Goal: Information Seeking & Learning: Learn about a topic

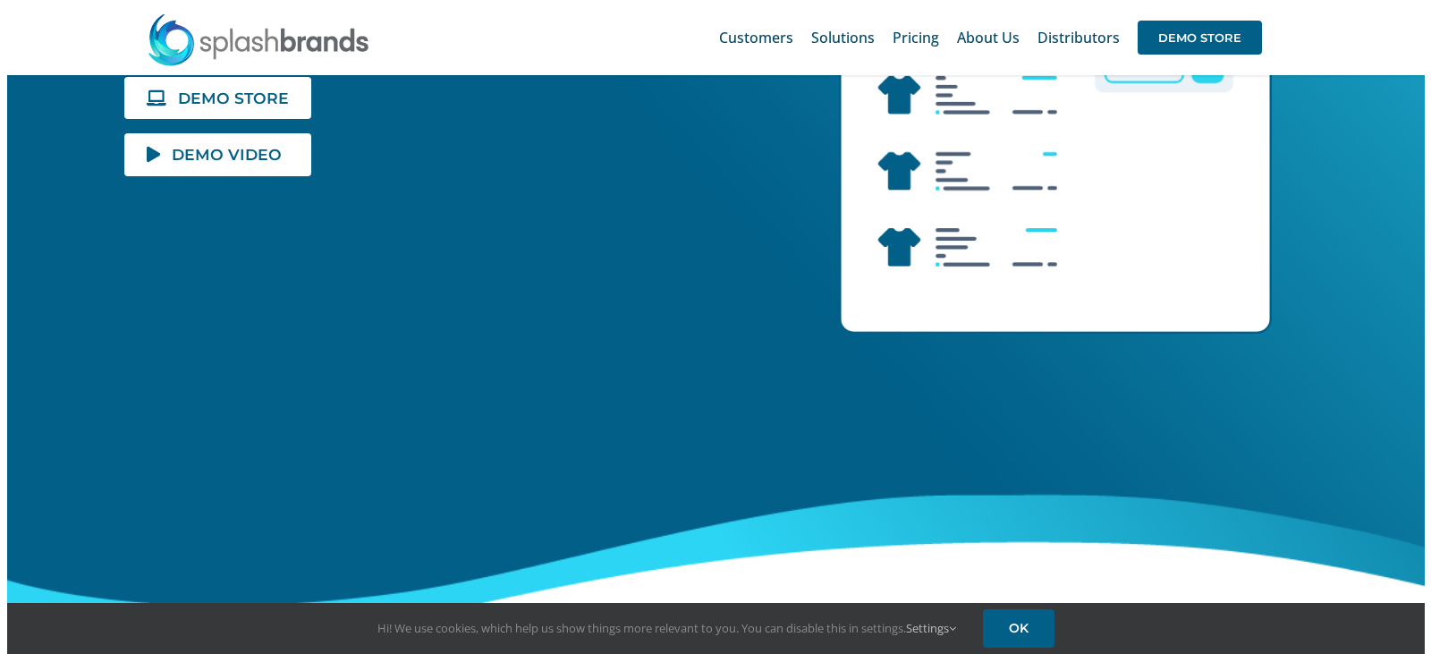
scroll to position [268, 0]
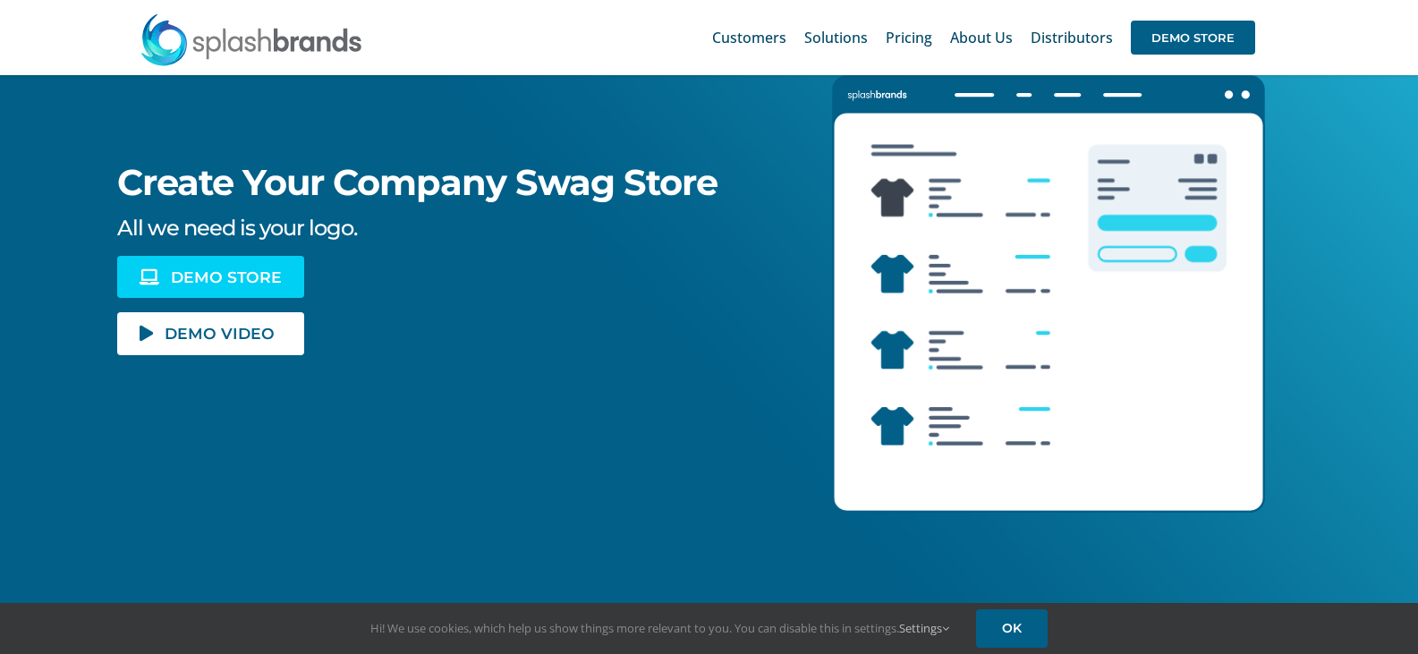
click at [192, 284] on span "DEMO STORE" at bounding box center [226, 276] width 111 height 15
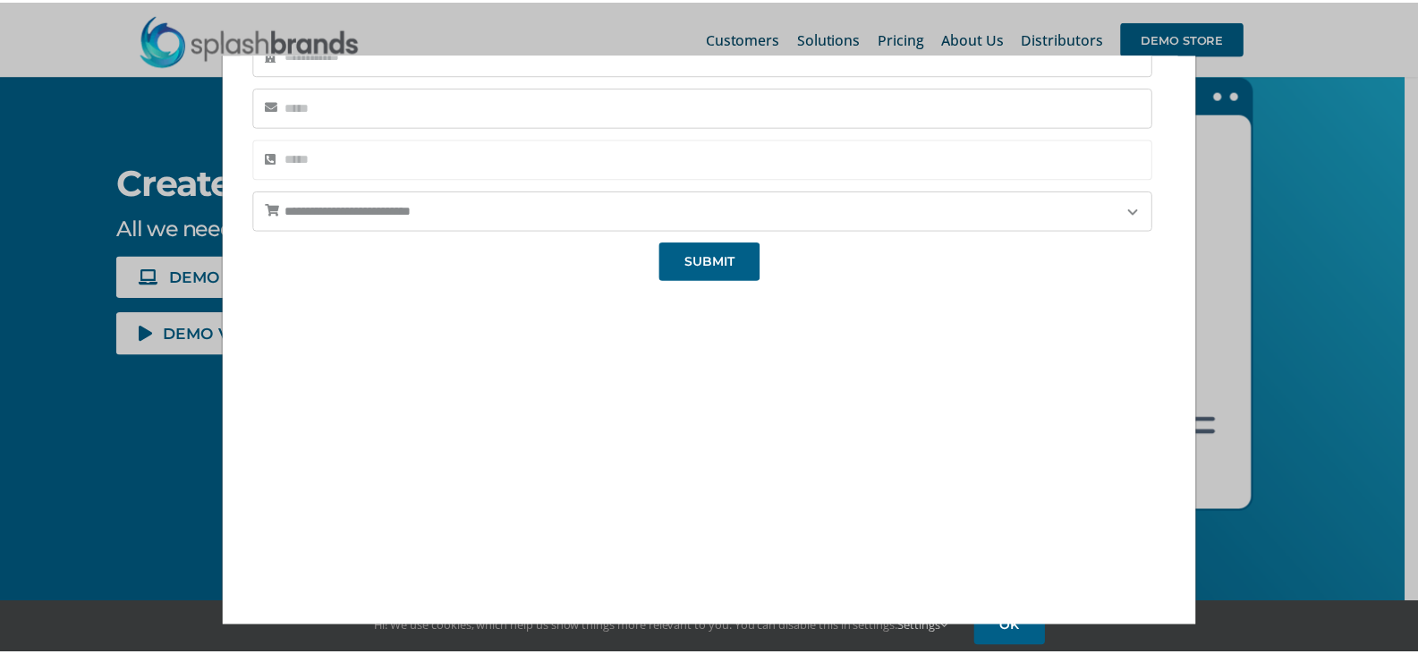
scroll to position [194, 0]
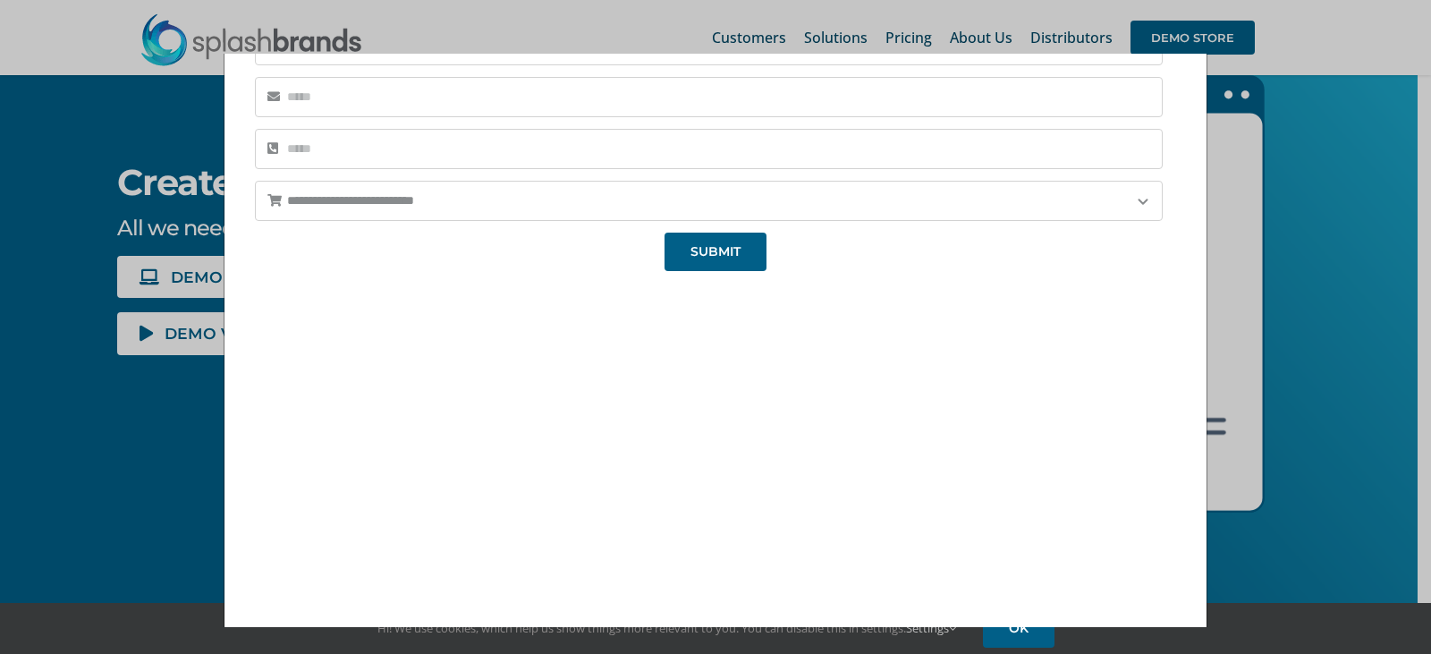
click at [1344, 191] on div "**********" at bounding box center [715, 327] width 1431 height 654
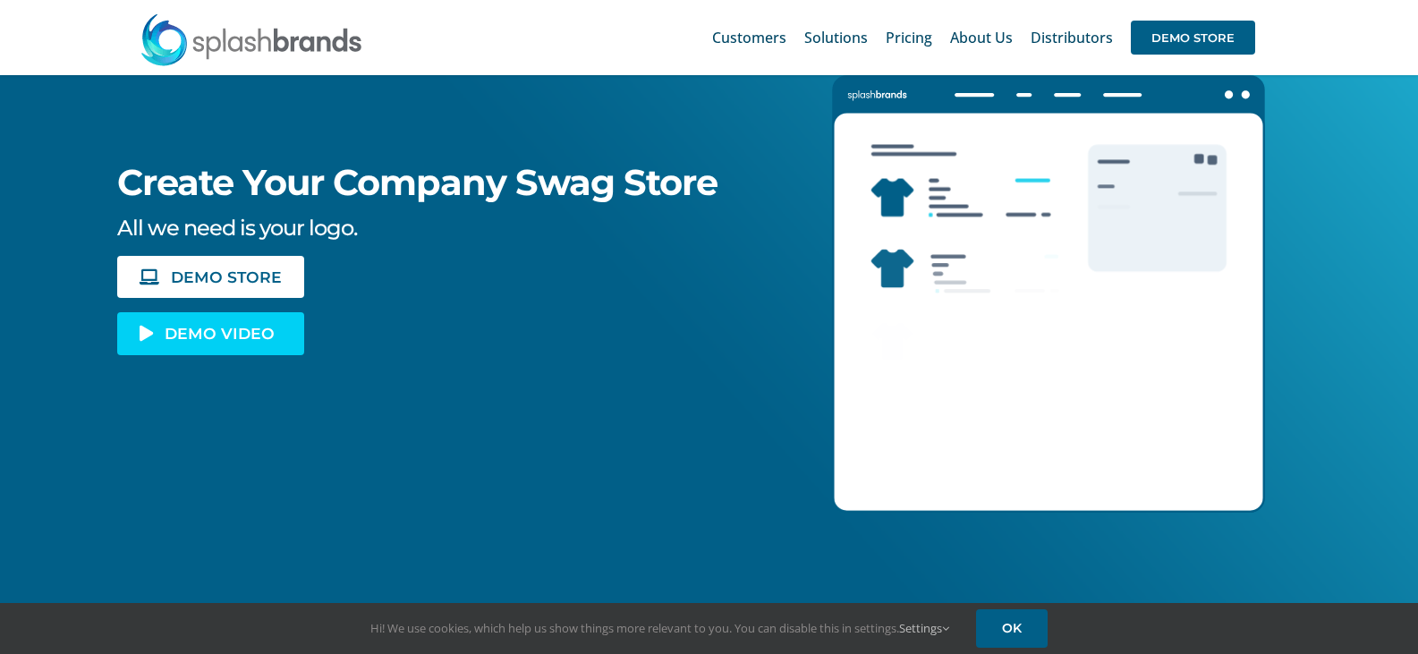
click at [210, 352] on link "DEMO VIDEO" at bounding box center [210, 333] width 186 height 42
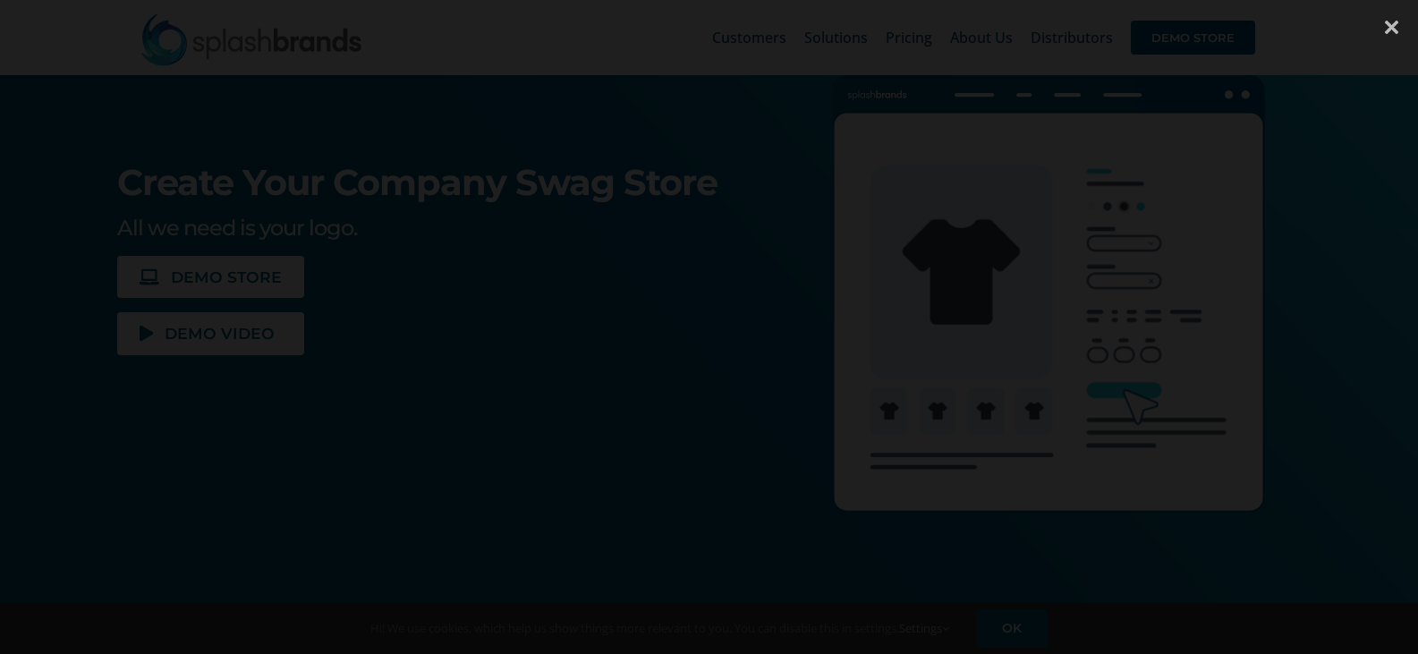
click at [1387, 27] on div at bounding box center [1391, 27] width 54 height 54
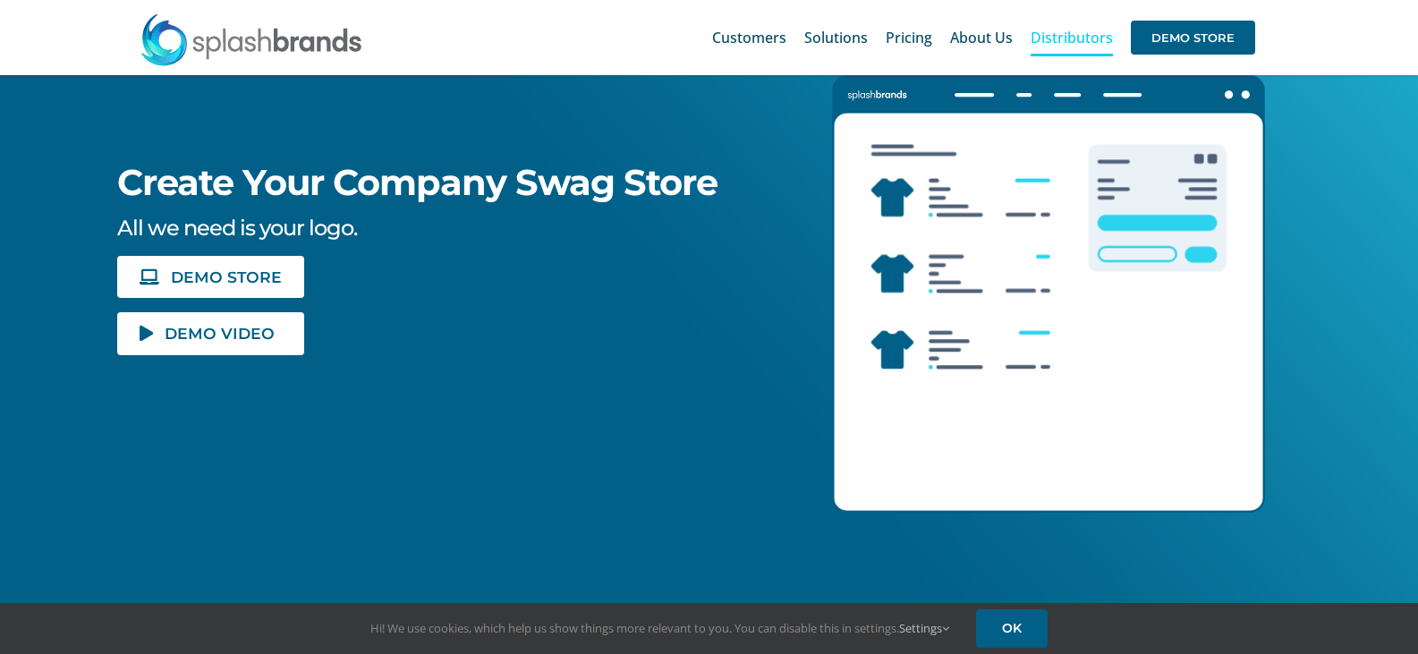
click at [1080, 31] on span "Distributors" at bounding box center [1071, 37] width 82 height 14
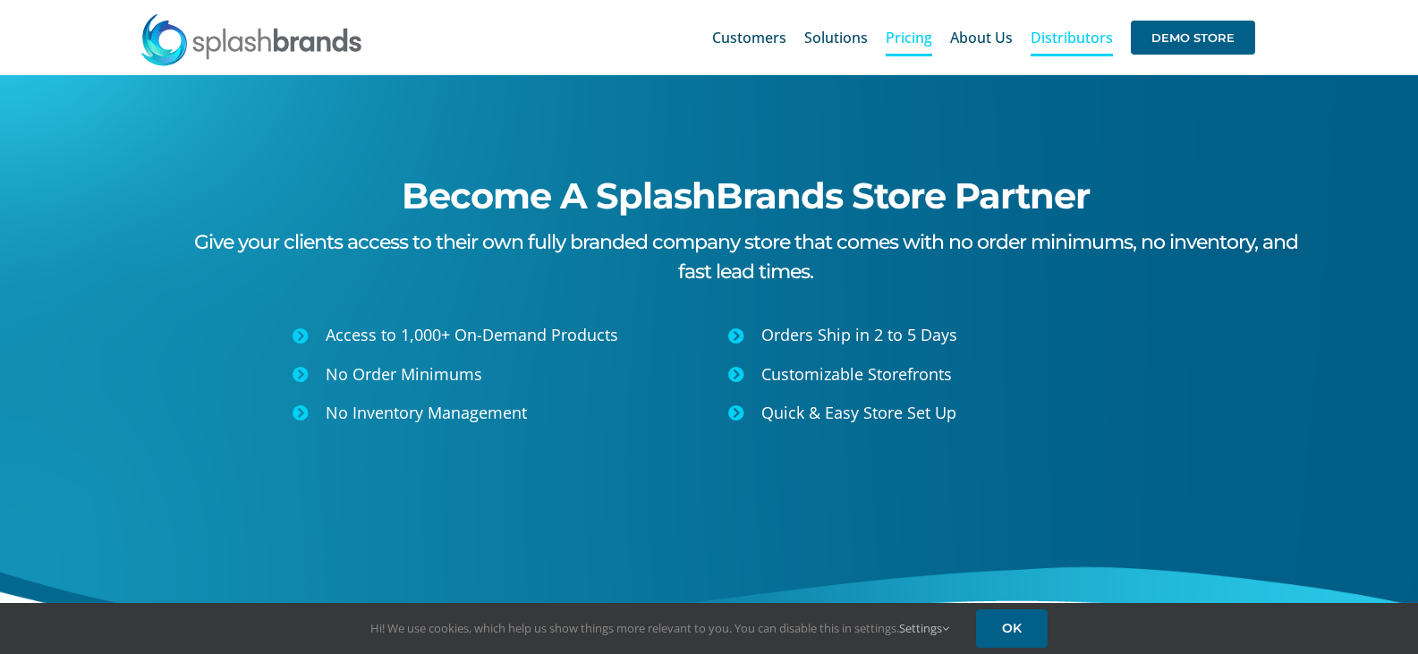
click at [916, 37] on span "Pricing" at bounding box center [908, 37] width 47 height 14
